Goal: Task Accomplishment & Management: Manage account settings

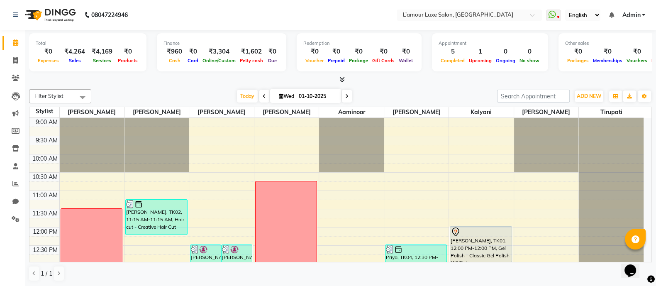
scroll to position [159, 0]
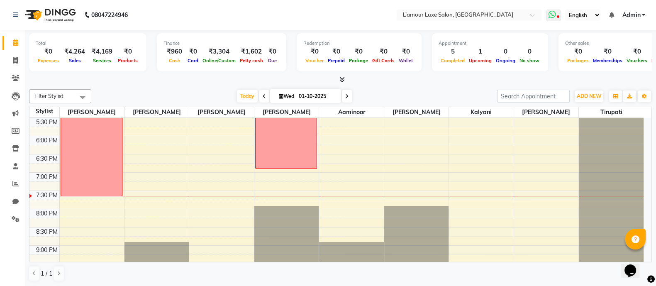
click at [553, 10] on icon at bounding box center [551, 14] width 7 height 8
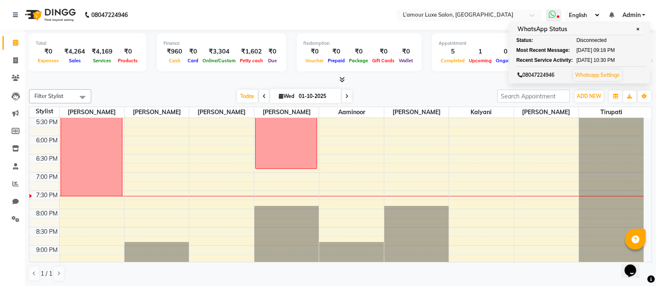
click at [587, 77] on link "Whatsapp Settings" at bounding box center [597, 75] width 44 height 6
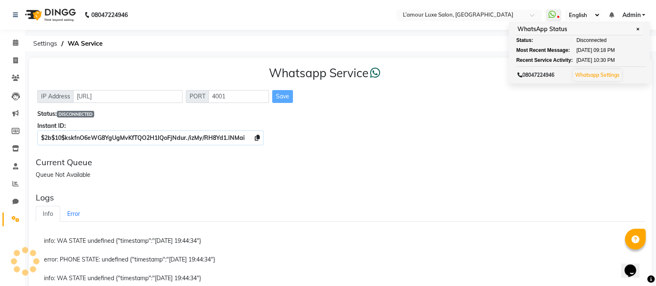
click at [370, 119] on div "Whatsapp Service IP Address http://localhost PORT 4001 Save Status: DISCONNECTE…" at bounding box center [340, 104] width 623 height 93
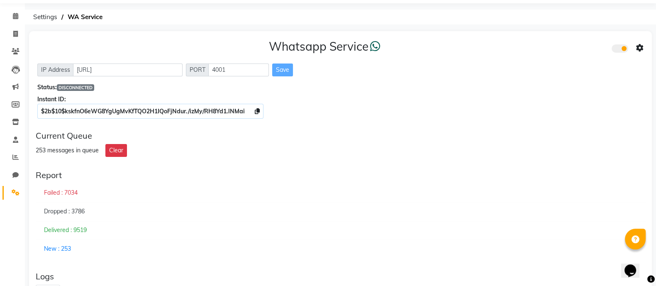
scroll to position [26, 0]
click at [15, 15] on icon at bounding box center [15, 17] width 5 height 6
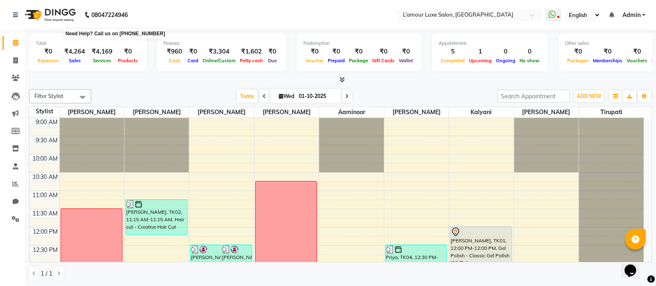
click at [115, 15] on b "08047224946" at bounding box center [109, 14] width 37 height 23
click at [196, 92] on div "Today Wed 01-10-2025" at bounding box center [293, 96] width 397 height 12
click at [555, 16] on span at bounding box center [553, 16] width 15 height 12
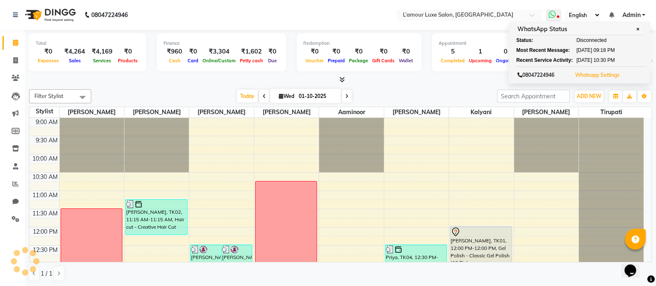
click at [592, 78] on button "Whatsapp Settings" at bounding box center [597, 75] width 49 height 12
click at [595, 74] on link "Whatsapp Settings" at bounding box center [597, 75] width 44 height 6
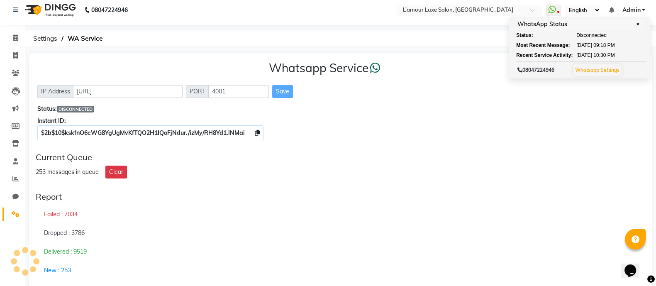
scroll to position [41, 0]
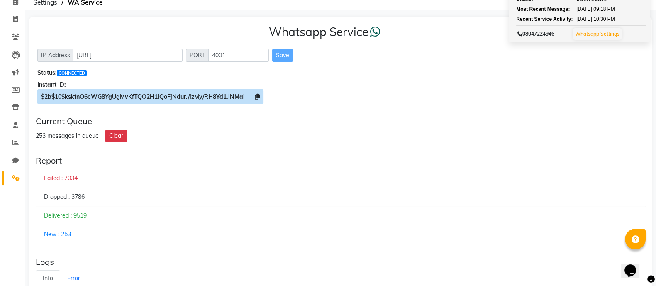
click at [258, 93] on span at bounding box center [257, 96] width 5 height 7
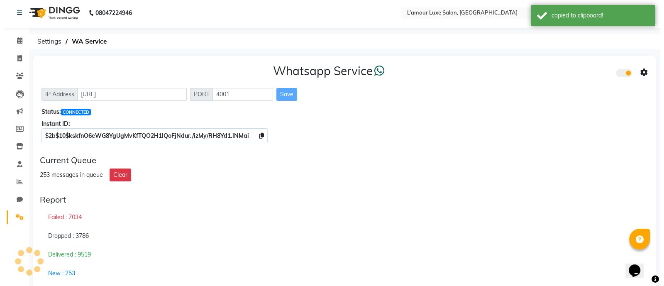
scroll to position [0, 0]
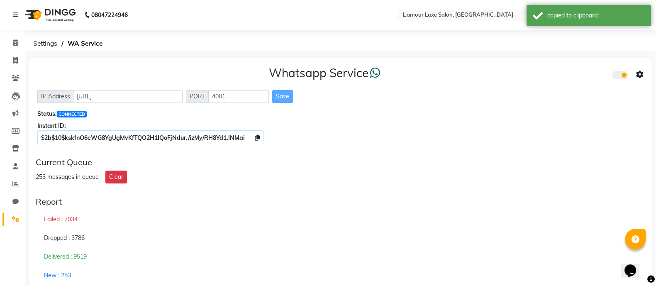
click at [634, 75] on div at bounding box center [627, 74] width 32 height 11
click at [640, 76] on icon at bounding box center [639, 74] width 7 height 7
click at [550, 69] on div "Whatsapp Settings" at bounding box center [579, 66] width 95 height 10
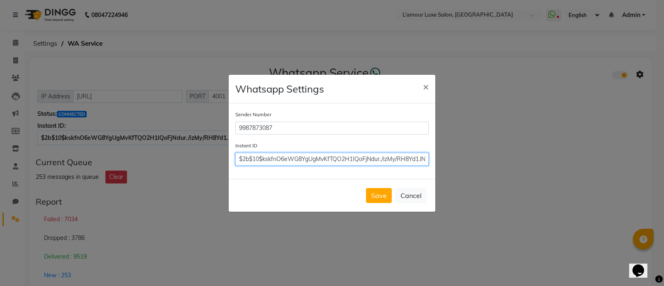
click at [263, 156] on input "$2b$10$kskfnO6eWG8YgUgMvKfTQO2H1IQoFjNdur./izMy/RH8Yd1.lNMai" at bounding box center [331, 159] width 193 height 13
paste input "$2b$10$kskfnO6eWG8YgUgMvKfTQO2H1IQoFjNdur./izMy/RH8Yd1.lNMai"
type input "$2b$10$kskfnO6eWG8YgUgMvKfTQO2H1IQoFjNdur./izMy/RH8Yd1.lNMai"
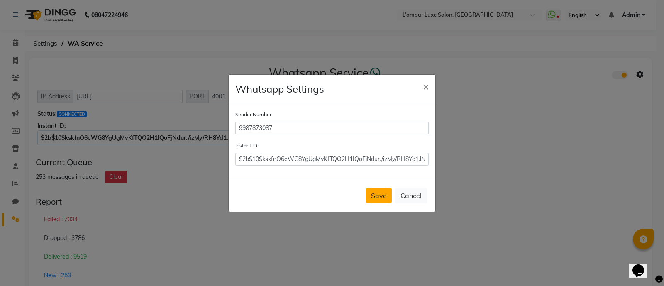
click at [378, 198] on button "Save" at bounding box center [379, 195] width 26 height 15
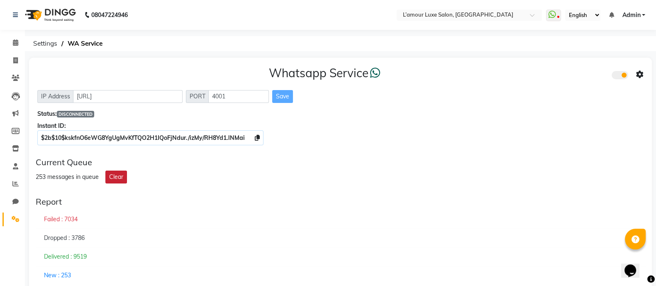
click at [114, 174] on button "Clear" at bounding box center [116, 176] width 22 height 13
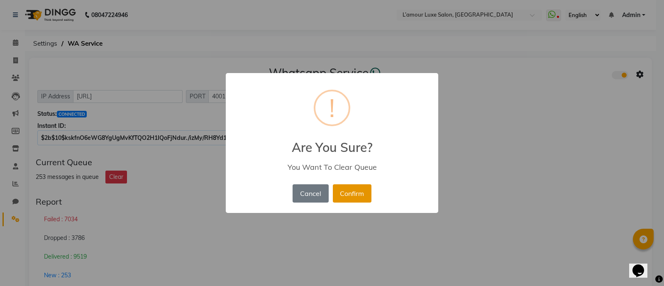
click at [342, 192] on button "Confirm" at bounding box center [352, 193] width 39 height 18
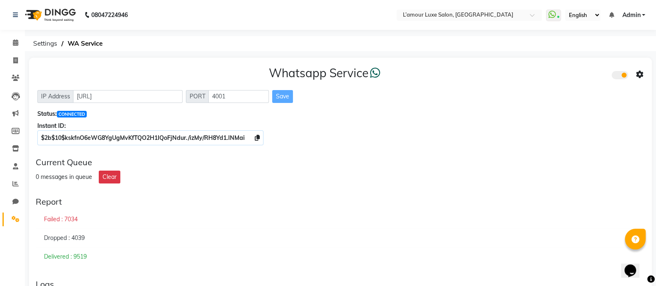
click at [391, 177] on div "0 messages in queue Clear" at bounding box center [340, 176] width 609 height 13
click at [21, 42] on span at bounding box center [15, 43] width 15 height 10
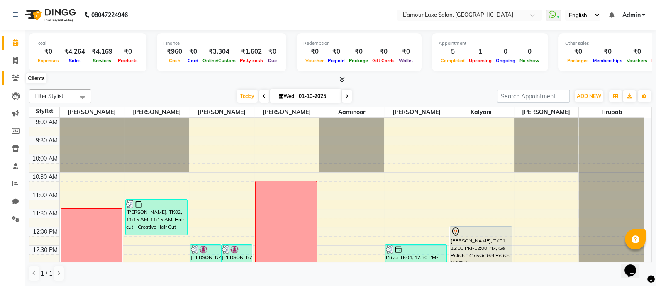
click at [16, 80] on icon at bounding box center [16, 78] width 8 height 6
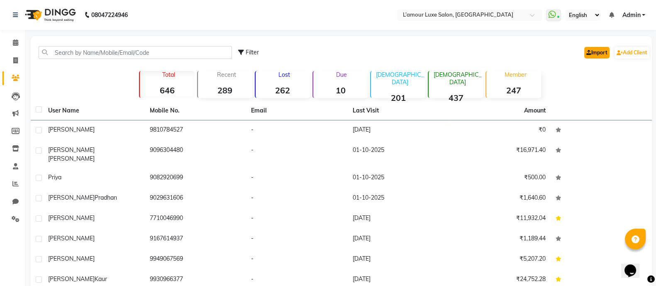
click at [597, 51] on link "Import" at bounding box center [596, 53] width 25 height 12
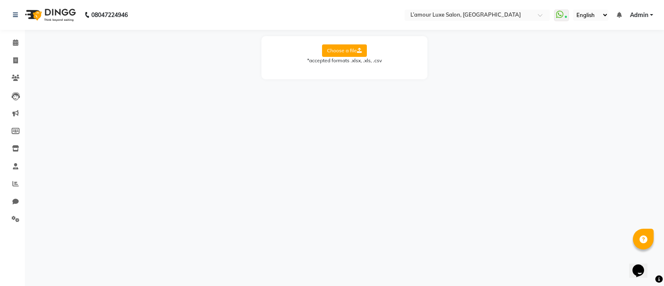
click at [335, 49] on label "Choose a file" at bounding box center [344, 50] width 45 height 12
click at [0, 0] on input "Choose a file" at bounding box center [0, 0] width 0 height 0
click at [394, 79] on select "Select Sheet Sheet1" at bounding box center [381, 77] width 62 height 13
select select "Sheet1"
click at [350, 71] on select "Select Sheet Sheet1" at bounding box center [381, 77] width 62 height 13
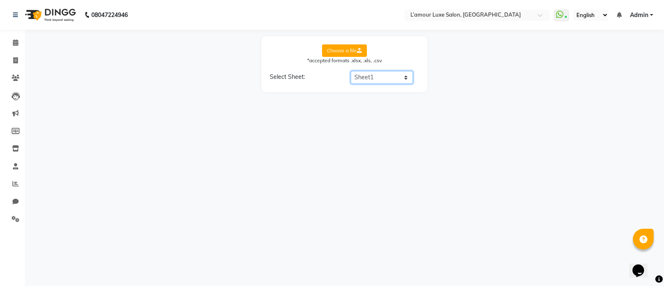
select select "Name"
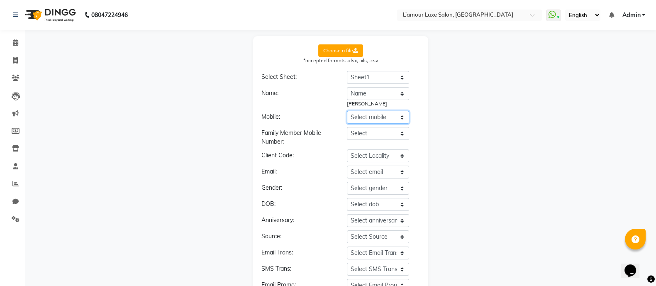
click at [398, 114] on select "Select mobile Name Number Alt Number Address City Pin Code" at bounding box center [378, 117] width 62 height 13
select select "Number"
click at [347, 111] on select "Select mobile Name Number Alt Number Address City Pin Code" at bounding box center [378, 117] width 62 height 13
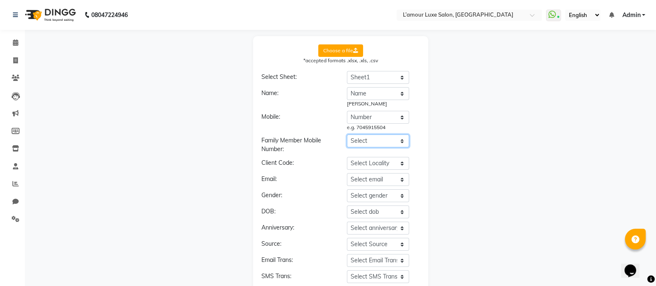
click at [381, 140] on select "Select Name Number Alt Number Address City Pin Code" at bounding box center [378, 140] width 62 height 13
select select "Alt Number"
click at [347, 134] on select "Select Name Number Alt Number Address City Pin Code" at bounding box center [378, 140] width 62 height 13
click at [464, 152] on div "Choose a file *accepted formats .xlsx, .xls, .csv Select Sheet: Select Sheet Sh…" at bounding box center [340, 206] width 623 height 340
click at [384, 165] on select "Select Locality Name Number Alt Number Address City Pin Code" at bounding box center [378, 164] width 62 height 13
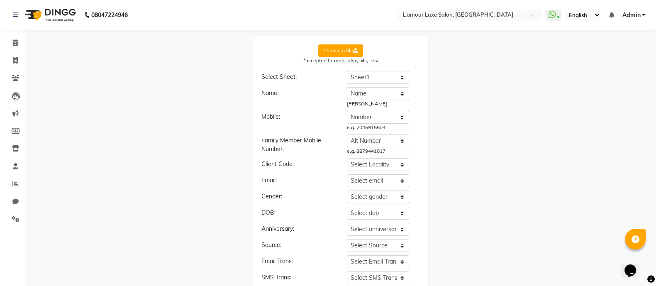
click at [483, 172] on div "Choose a file *accepted formats .xlsx, .xls, .csv Select Sheet: Select Sheet Sh…" at bounding box center [340, 206] width 623 height 340
click at [391, 178] on select "Select email Name Number Alt Number Address City Pin Code" at bounding box center [378, 180] width 62 height 13
click at [445, 195] on div "Choose a file *accepted formats .xlsx, .xls, .csv Select Sheet: Select Sheet Sh…" at bounding box center [340, 206] width 623 height 340
click at [387, 195] on select "Select gender Name Number Alt Number Address City Pin Code" at bounding box center [378, 196] width 62 height 13
click at [510, 194] on div "Choose a file *accepted formats .xlsx, .xls, .csv Select Sheet: Select Sheet Sh…" at bounding box center [340, 206] width 623 height 340
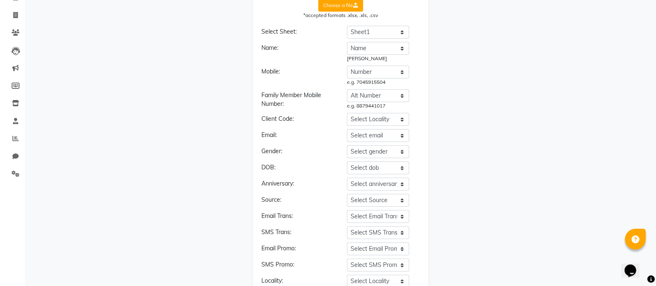
scroll to position [51, 0]
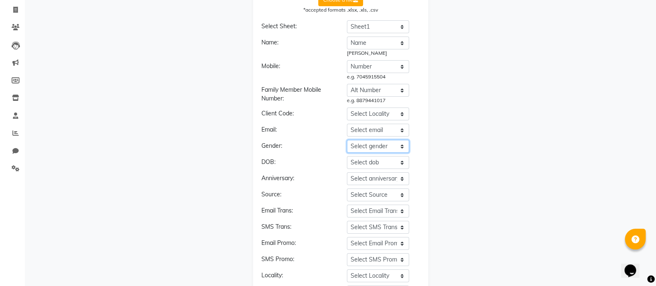
click at [402, 144] on select "Select gender Name Number Alt Number Address City Pin Code" at bounding box center [378, 146] width 62 height 13
click at [455, 148] on div "Choose a file *accepted formats .xlsx, .xls, .csv Select Sheet: Select Sheet Sh…" at bounding box center [340, 155] width 623 height 340
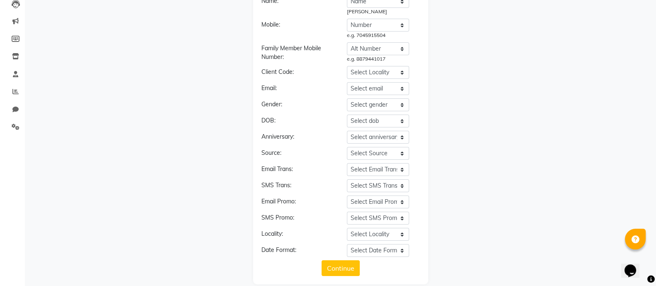
scroll to position [94, 0]
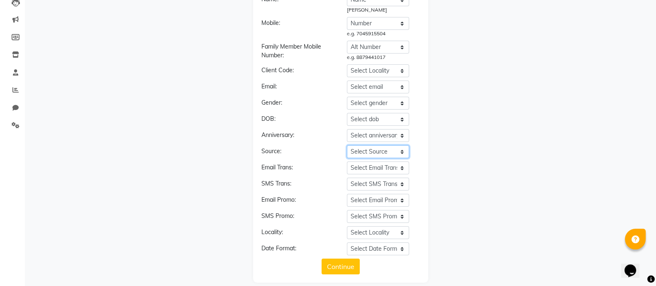
click at [389, 148] on select "Select Source Name Number Alt Number Address City Pin Code" at bounding box center [378, 151] width 62 height 13
select select "City"
click at [347, 145] on select "Select Source Name Number Alt Number Address City Pin Code" at bounding box center [378, 151] width 62 height 13
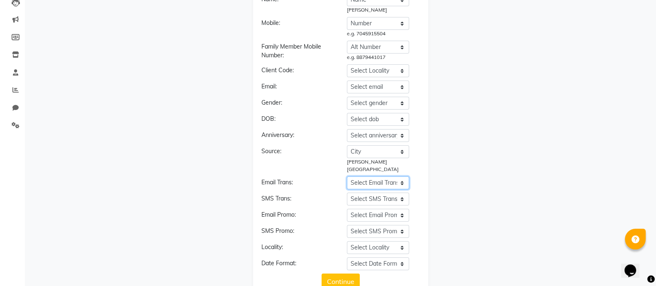
click at [393, 176] on select "Select Email Trans Name Number Alt Number Address City Pin Code" at bounding box center [378, 182] width 62 height 13
click at [465, 193] on div "Choose a file *accepted formats .xlsx, .xls, .csv Select Sheet: Select Sheet Sh…" at bounding box center [340, 119] width 623 height 355
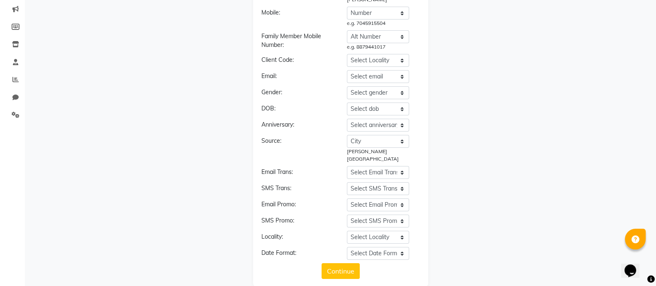
scroll to position [105, 0]
click at [399, 213] on select "Select SMS Promo Name Number Alt Number Address City Pin Code" at bounding box center [378, 219] width 62 height 13
click at [397, 229] on select "Select Locality Name Number Alt Number Address City Pin Code" at bounding box center [378, 235] width 62 height 13
select select "Pin Code"
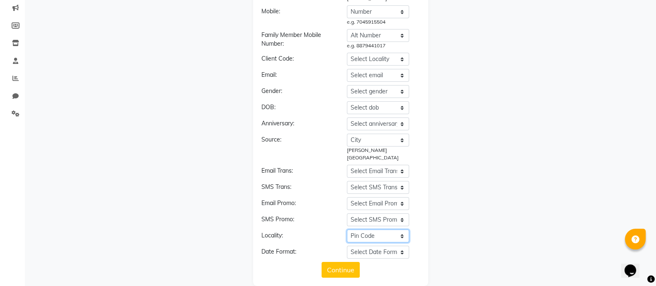
click at [347, 229] on select "Select Locality Name Number Alt Number Address City Pin Code" at bounding box center [378, 235] width 62 height 13
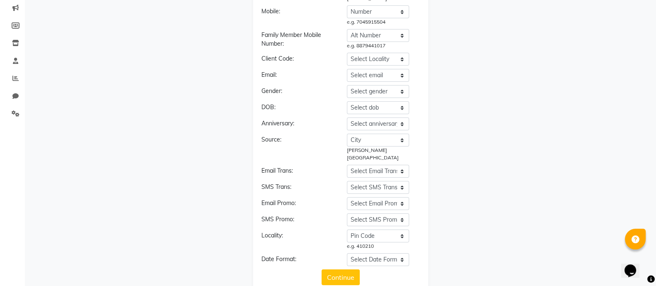
click at [463, 204] on div "Choose a file *accepted formats .xlsx, .xls, .csv Select Sheet: Select Sheet Sh…" at bounding box center [340, 112] width 623 height 363
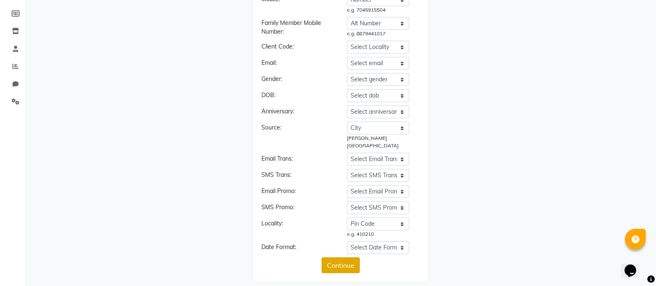
click at [333, 258] on button "Continue" at bounding box center [340, 265] width 38 height 16
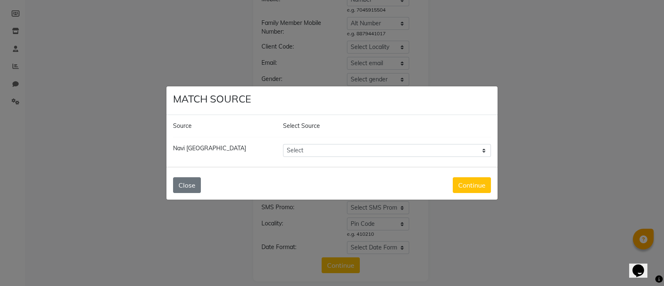
click at [307, 148] on select "Select Walk-in Referral Internet Friend Word of Mouth Advertisement Facebook Ju…" at bounding box center [387, 150] width 208 height 13
click at [234, 125] on div "Source" at bounding box center [222, 126] width 110 height 9
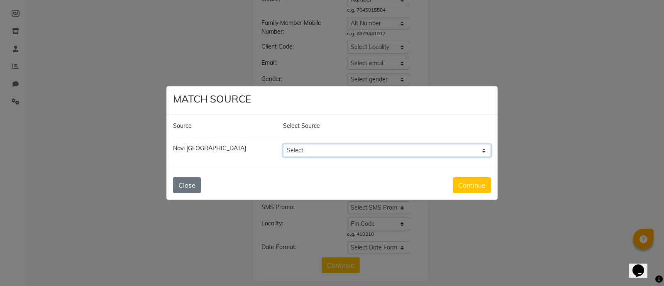
click at [301, 151] on select "Select Walk-in Referral Internet Friend Word of Mouth Advertisement Facebook Ju…" at bounding box center [387, 150] width 208 height 13
select select "50164"
click at [283, 144] on select "Select Walk-in Referral Internet Friend Word of Mouth Advertisement Facebook Ju…" at bounding box center [387, 150] width 208 height 13
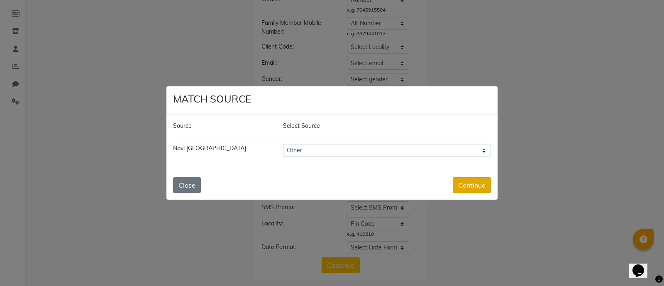
click at [478, 185] on button "Continue" at bounding box center [472, 185] width 38 height 16
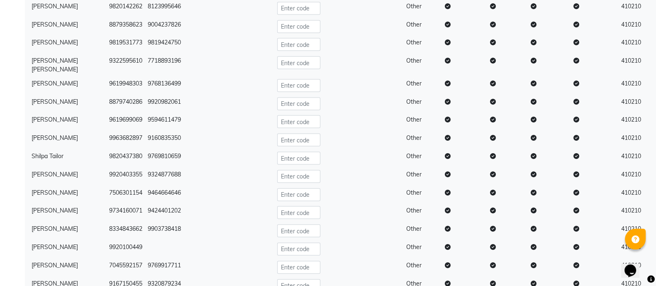
scroll to position [2008, 0]
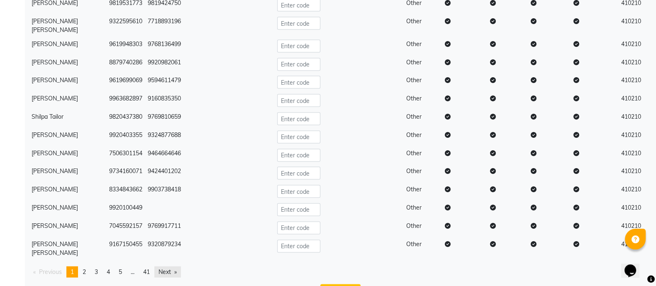
click at [171, 266] on link "Next page" at bounding box center [167, 271] width 27 height 11
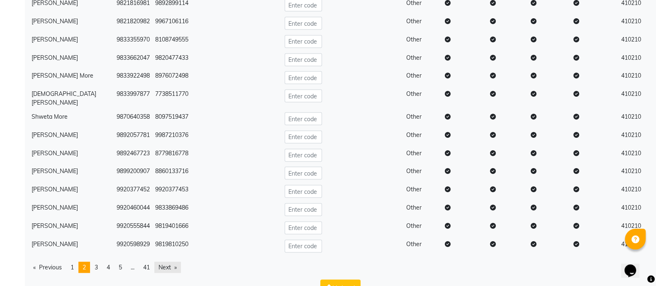
click at [171, 262] on link "Next page" at bounding box center [167, 267] width 27 height 11
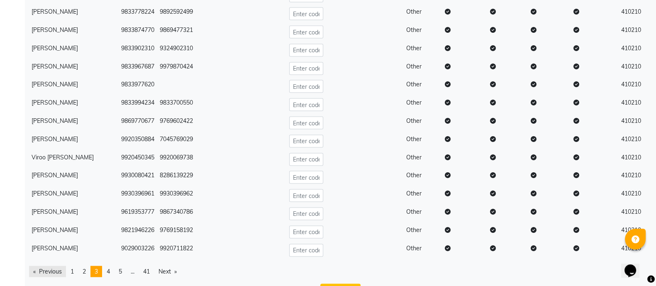
click at [56, 266] on link "Previous page" at bounding box center [47, 271] width 37 height 11
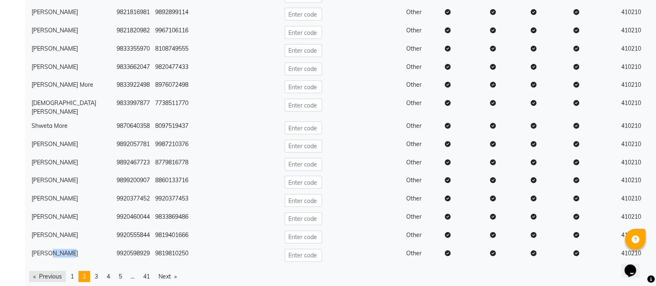
click at [56, 246] on td "[PERSON_NAME]" at bounding box center [71, 255] width 85 height 18
click at [46, 271] on link "Previous page" at bounding box center [47, 276] width 37 height 11
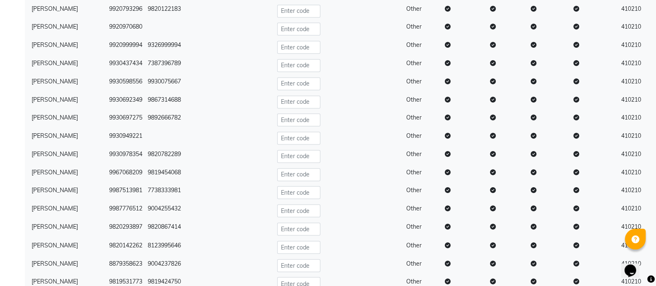
scroll to position [1719, 0]
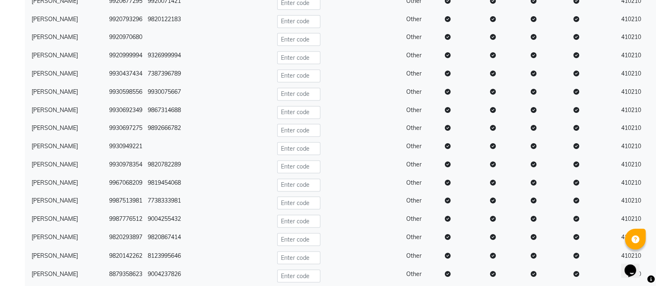
drag, startPoint x: 50, startPoint y: 254, endPoint x: 262, endPoint y: 98, distance: 262.6
click at [262, 121] on td at bounding box center [259, 130] width 29 height 18
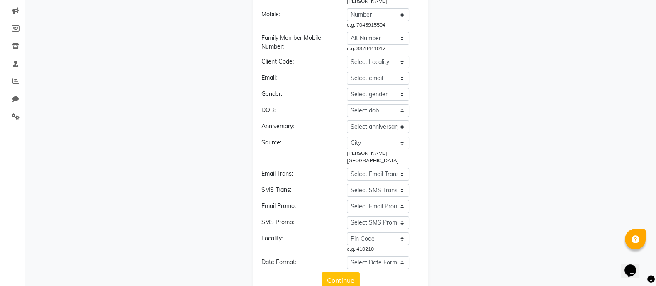
scroll to position [0, 0]
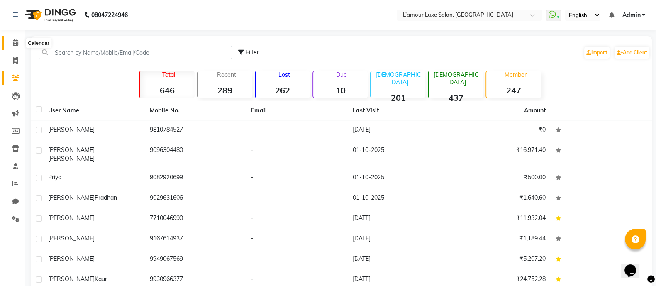
click at [13, 39] on icon at bounding box center [15, 42] width 5 height 6
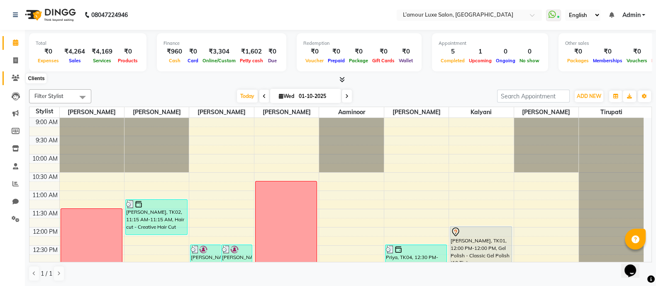
click at [15, 75] on icon at bounding box center [16, 78] width 8 height 6
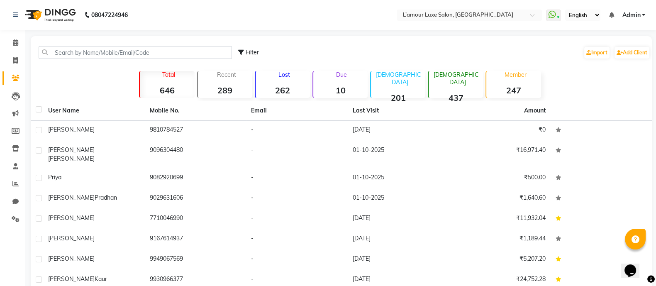
click at [170, 81] on div "Total 646" at bounding box center [166, 84] width 55 height 27
click at [223, 85] on strong "289" at bounding box center [225, 90] width 54 height 10
click at [287, 88] on strong "262" at bounding box center [283, 90] width 54 height 10
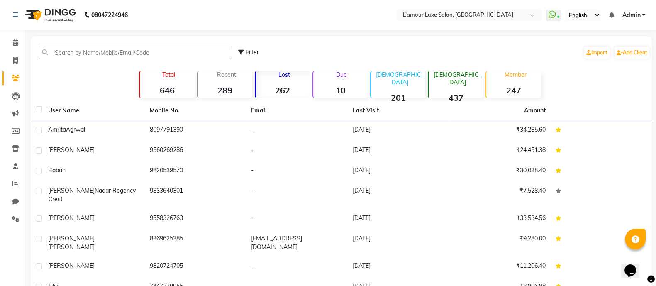
click at [165, 76] on p "Total" at bounding box center [168, 74] width 51 height 7
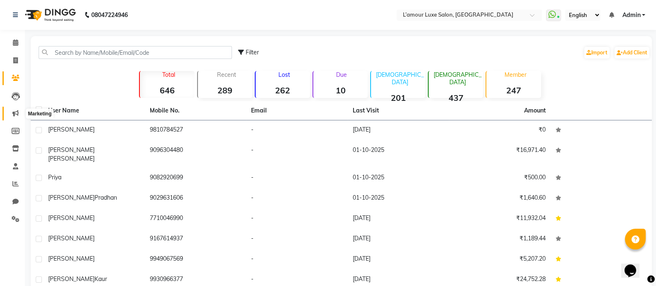
click at [19, 114] on span at bounding box center [15, 114] width 15 height 10
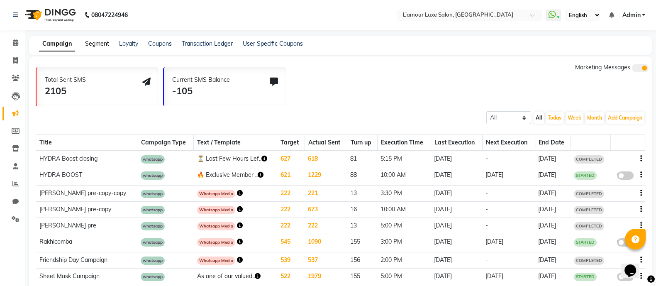
click at [98, 40] on link "Segment" at bounding box center [97, 43] width 24 height 7
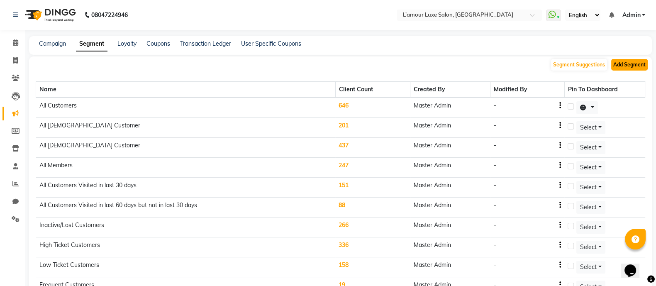
click at [620, 61] on button "Add Segment" at bounding box center [629, 65] width 37 height 12
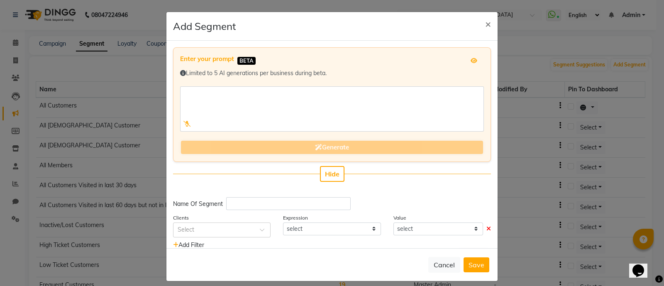
scroll to position [20, 0]
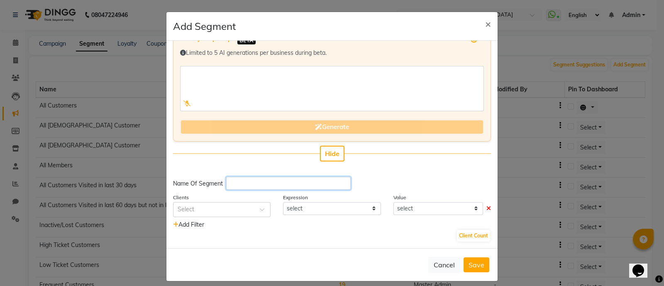
click at [276, 183] on input "text" at bounding box center [288, 183] width 124 height 13
type input "[GEOGRAPHIC_DATA]"
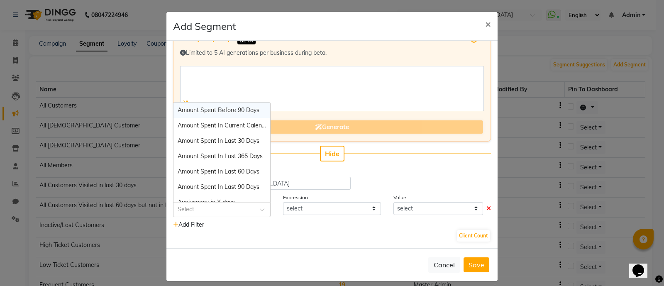
click at [224, 209] on input "text" at bounding box center [214, 208] width 72 height 9
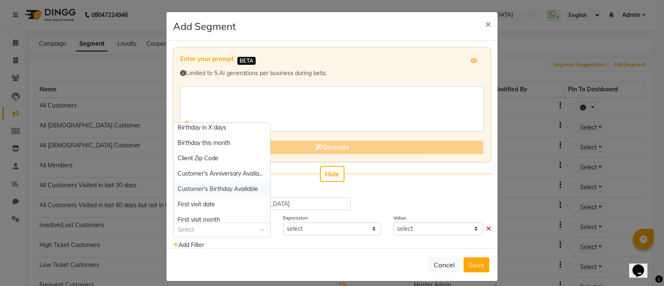
scroll to position [140, 0]
click at [228, 158] on div "Client Zip Code" at bounding box center [221, 159] width 97 height 15
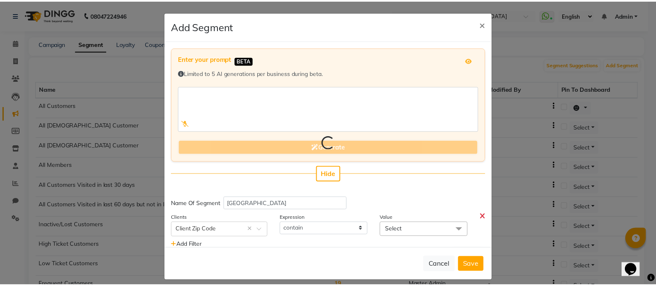
scroll to position [20, 0]
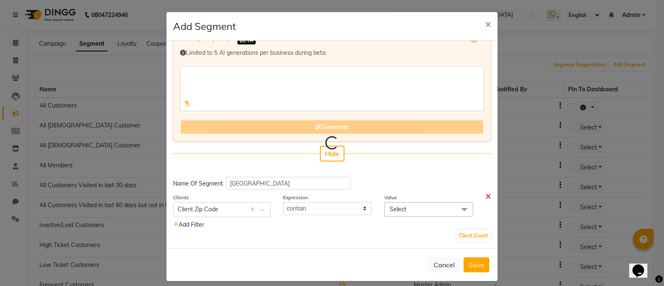
click at [442, 207] on span "Select" at bounding box center [428, 209] width 89 height 15
click at [424, 229] on h5 "No data available" at bounding box center [429, 231] width 80 height 10
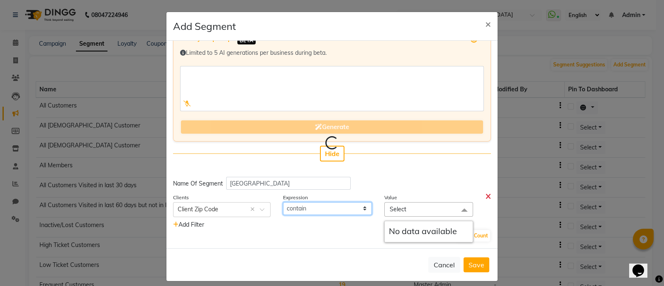
click at [338, 210] on select "contain" at bounding box center [327, 208] width 89 height 13
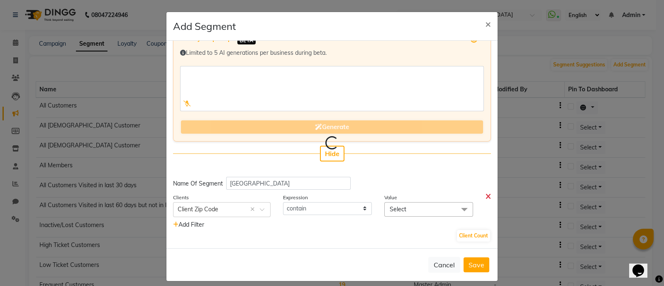
click at [381, 177] on div "Name Of Segment Kesar Garden" at bounding box center [332, 183] width 318 height 13
click at [456, 208] on span at bounding box center [464, 210] width 17 height 16
click at [406, 233] on h5 "No data available" at bounding box center [429, 231] width 80 height 10
click at [407, 173] on div "Enter your prompt BETA Limited to 5 AI generations per business during beta. Ge…" at bounding box center [331, 144] width 331 height 207
click at [440, 259] on button "Cancel" at bounding box center [444, 265] width 32 height 16
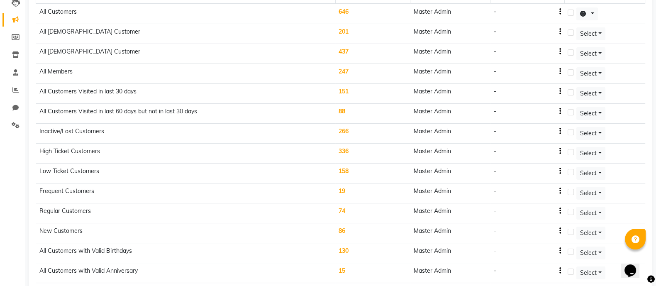
scroll to position [23, 0]
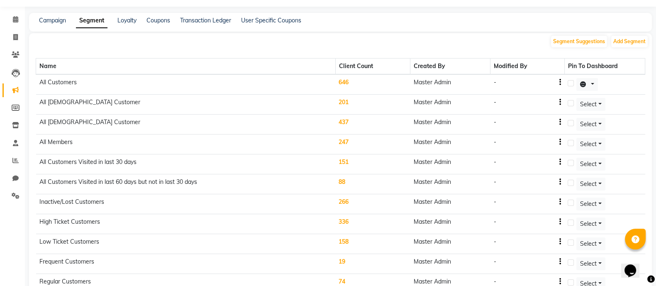
click at [424, 48] on div "Name Client Count Created By Modified By Pin To Dashboard All Customers 646 Mas…" at bounding box center [340, 283] width 609 height 471
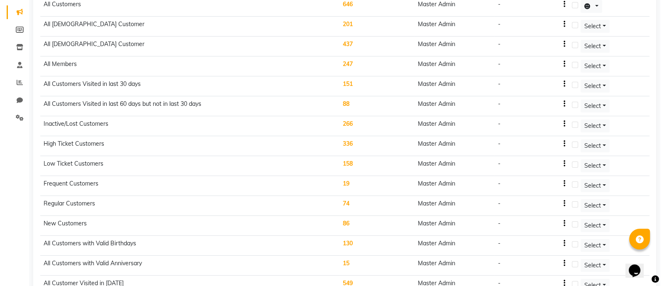
scroll to position [111, 0]
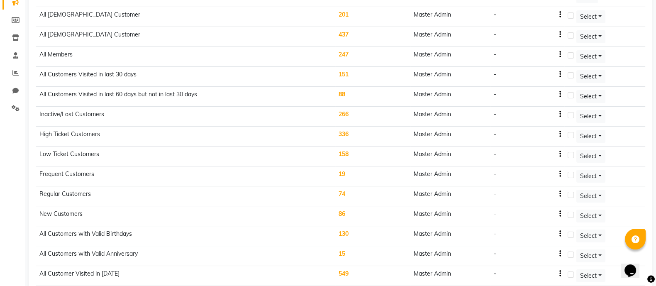
click at [348, 112] on td "266" at bounding box center [372, 117] width 75 height 20
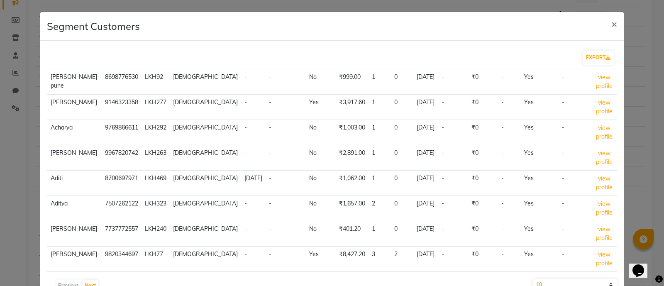
scroll to position [60, 0]
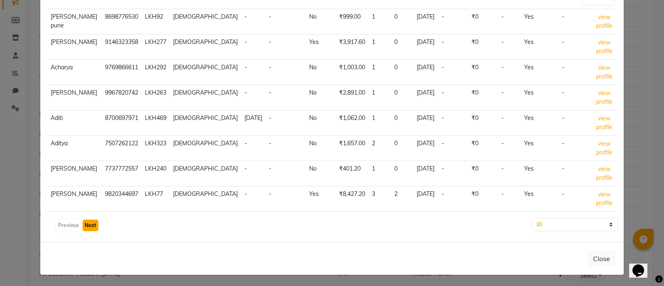
click at [87, 219] on button "Next" at bounding box center [91, 225] width 16 height 12
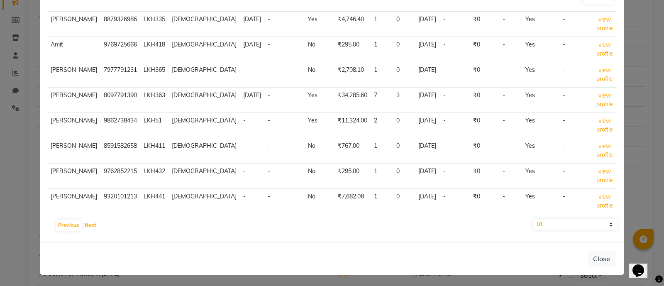
scroll to position [75, 0]
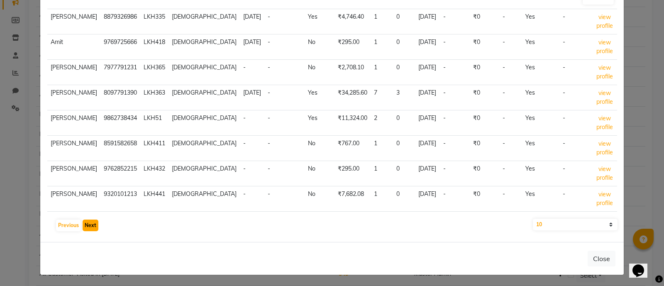
click at [88, 222] on button "Next" at bounding box center [91, 225] width 16 height 12
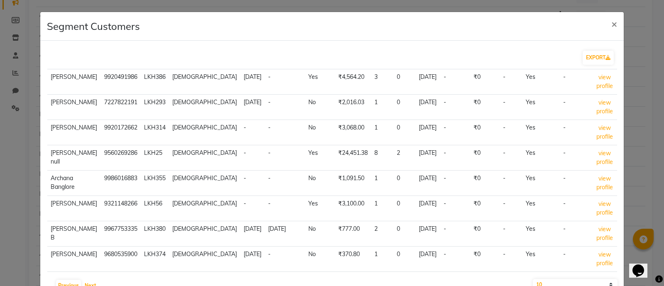
scroll to position [60, 0]
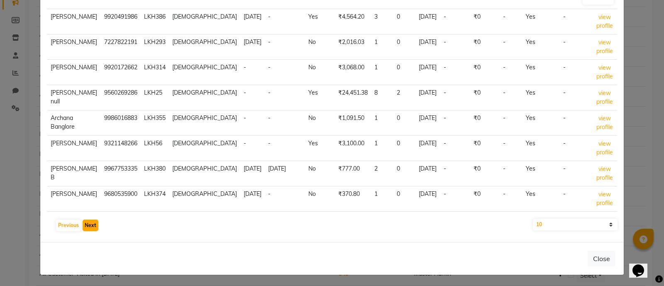
click at [90, 223] on button "Next" at bounding box center [91, 225] width 16 height 12
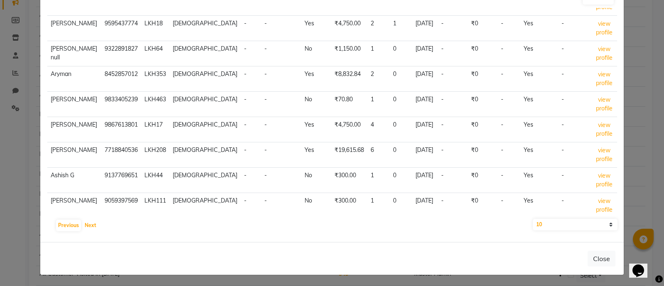
scroll to position [75, 0]
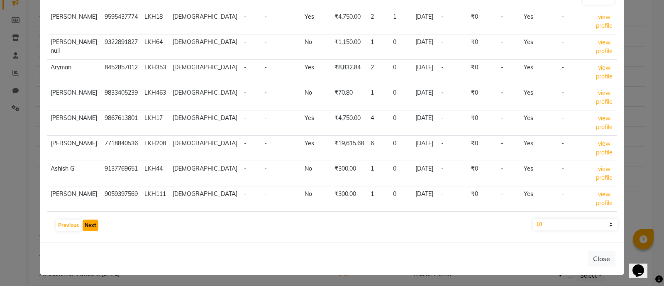
click at [91, 227] on button "Next" at bounding box center [91, 225] width 16 height 12
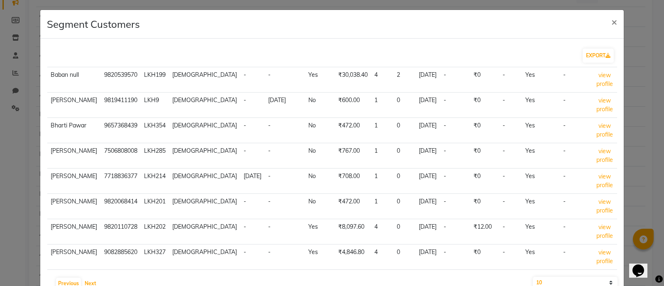
scroll to position [60, 0]
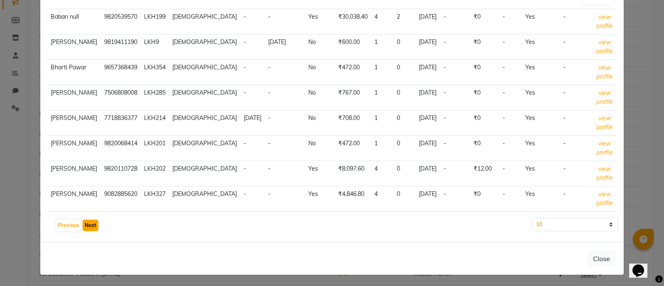
click at [93, 223] on button "Next" at bounding box center [91, 225] width 16 height 12
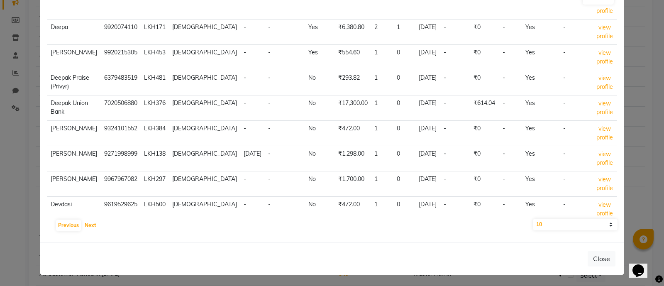
scroll to position [66, 0]
click at [92, 222] on button "Next" at bounding box center [91, 225] width 16 height 12
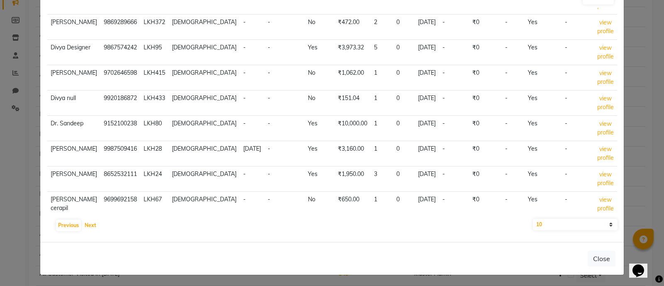
scroll to position [75, 0]
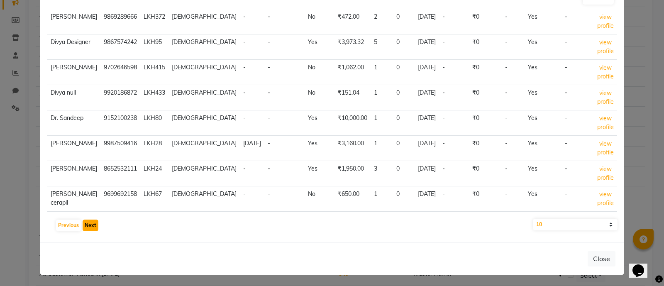
click at [87, 223] on button "Next" at bounding box center [91, 225] width 16 height 12
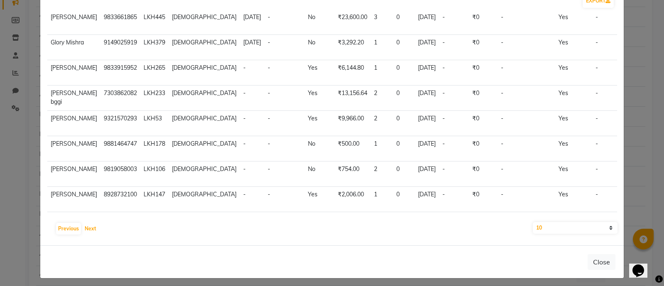
scroll to position [60, 0]
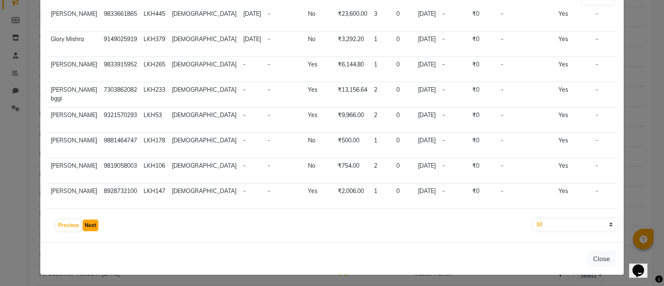
click at [91, 227] on button "Next" at bounding box center [91, 225] width 16 height 12
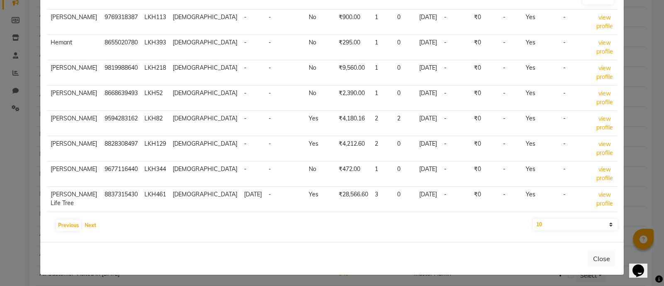
scroll to position [75, 0]
click at [89, 224] on button "Next" at bounding box center [91, 225] width 16 height 12
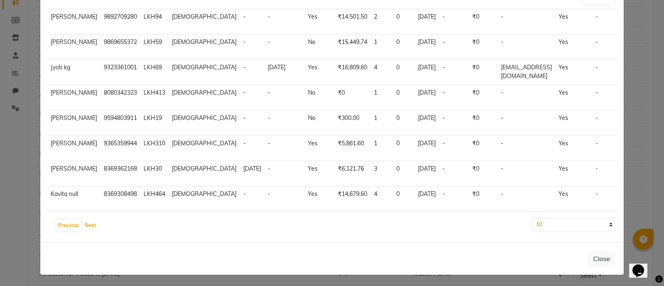
scroll to position [155, 0]
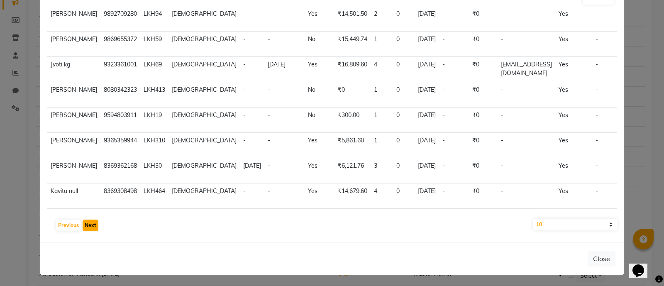
click at [90, 223] on button "Next" at bounding box center [91, 225] width 16 height 12
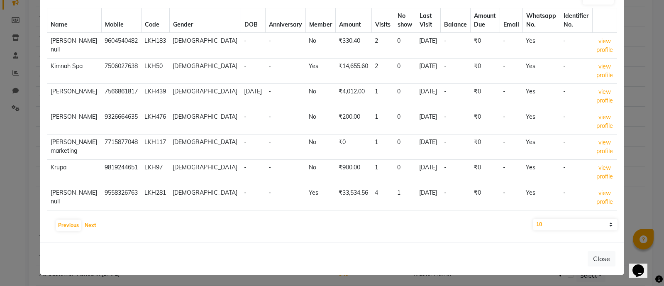
scroll to position [75, 0]
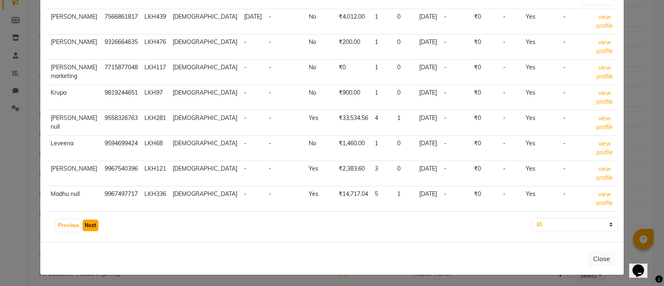
click at [89, 222] on button "Next" at bounding box center [91, 225] width 16 height 12
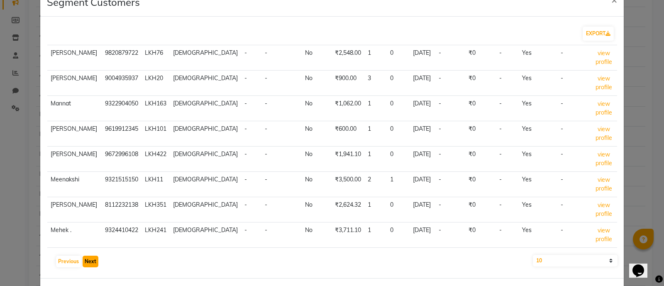
click at [85, 260] on button "Next" at bounding box center [91, 262] width 16 height 12
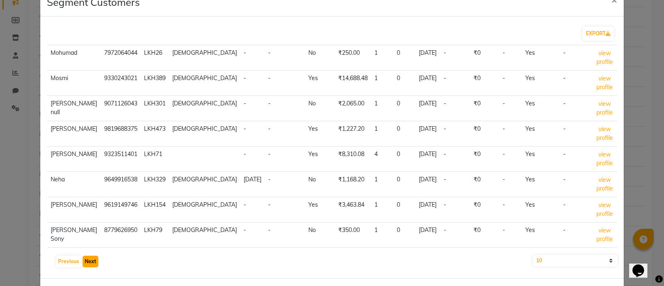
click at [89, 257] on button "Next" at bounding box center [91, 262] width 16 height 12
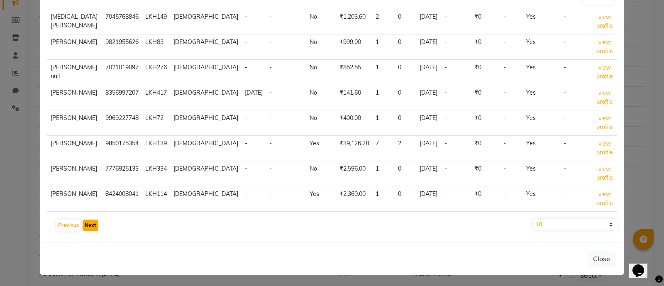
click at [92, 224] on button "Next" at bounding box center [91, 225] width 16 height 12
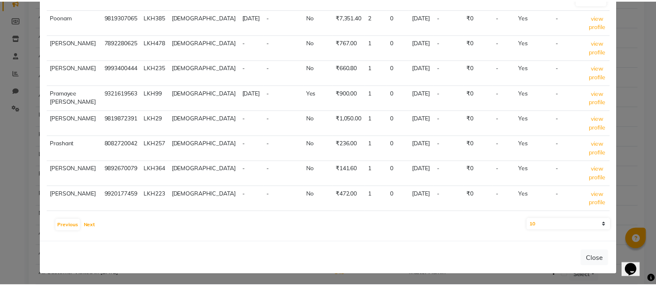
scroll to position [0, 0]
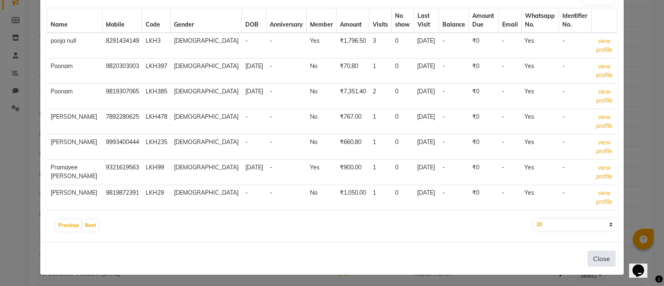
click at [592, 251] on button "Close" at bounding box center [601, 259] width 28 height 16
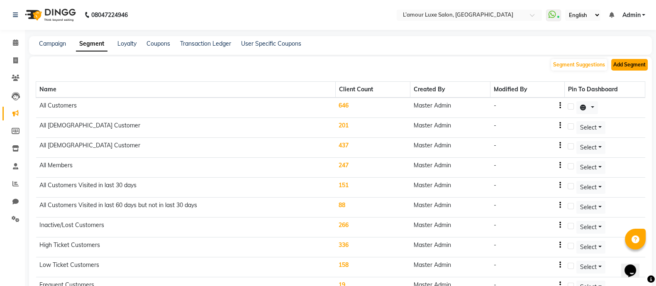
click at [625, 62] on button "Add Segment" at bounding box center [629, 65] width 37 height 12
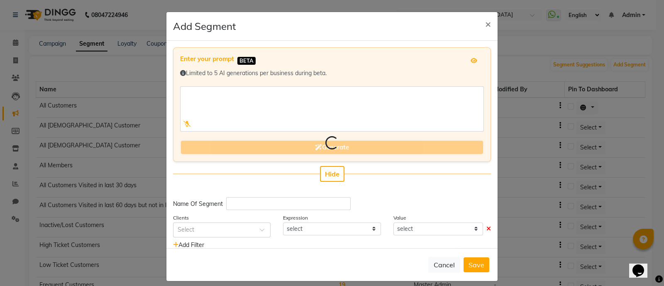
scroll to position [20, 0]
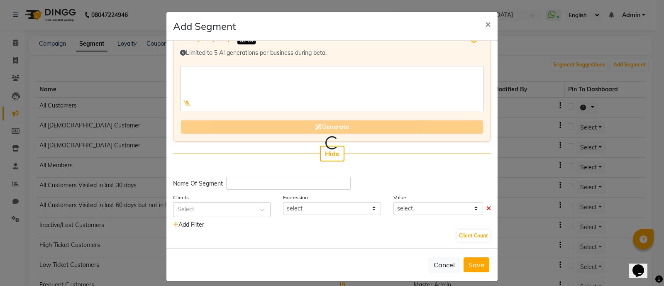
click at [180, 222] on span "Add Filter" at bounding box center [188, 224] width 31 height 7
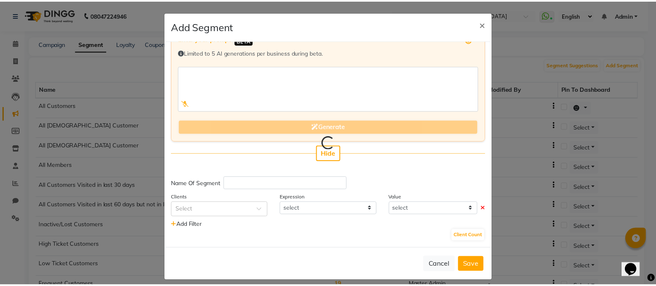
scroll to position [0, 0]
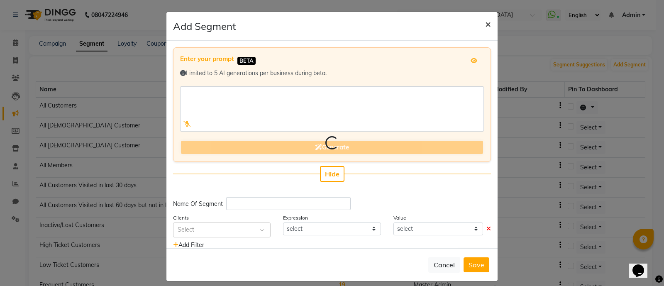
click at [485, 25] on span "×" at bounding box center [488, 23] width 6 height 12
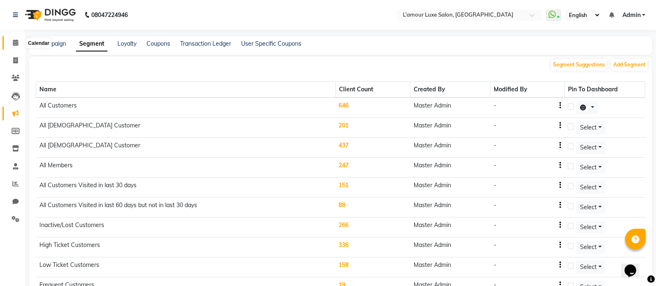
click at [17, 43] on icon at bounding box center [15, 42] width 5 height 6
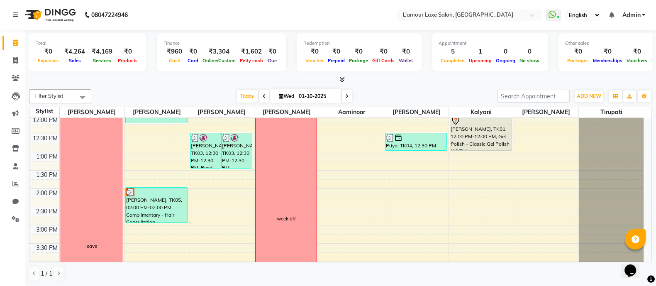
scroll to position [111, 0]
